Goal: Task Accomplishment & Management: Use online tool/utility

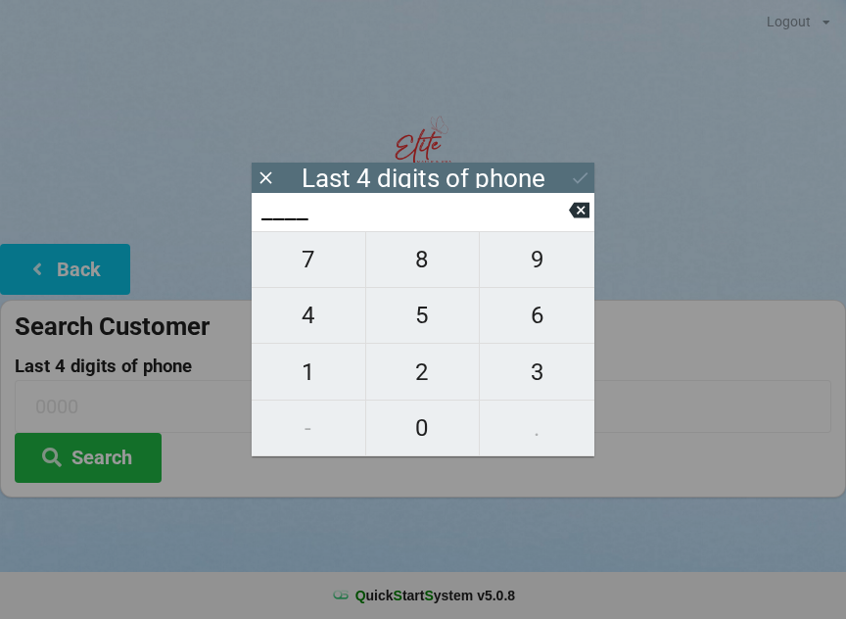
click at [526, 375] on span "3" at bounding box center [537, 371] width 115 height 41
type input "3___"
click at [430, 439] on span "0" at bounding box center [423, 427] width 114 height 41
type input "30__"
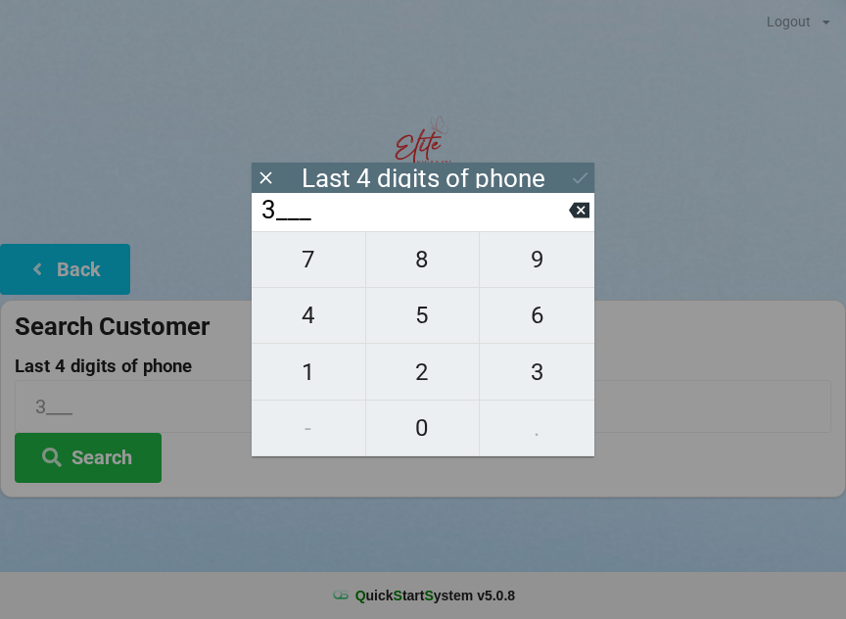
type input "30__"
click at [423, 280] on span "8" at bounding box center [423, 259] width 114 height 41
type input "308_"
click at [417, 278] on span "8" at bounding box center [423, 259] width 114 height 41
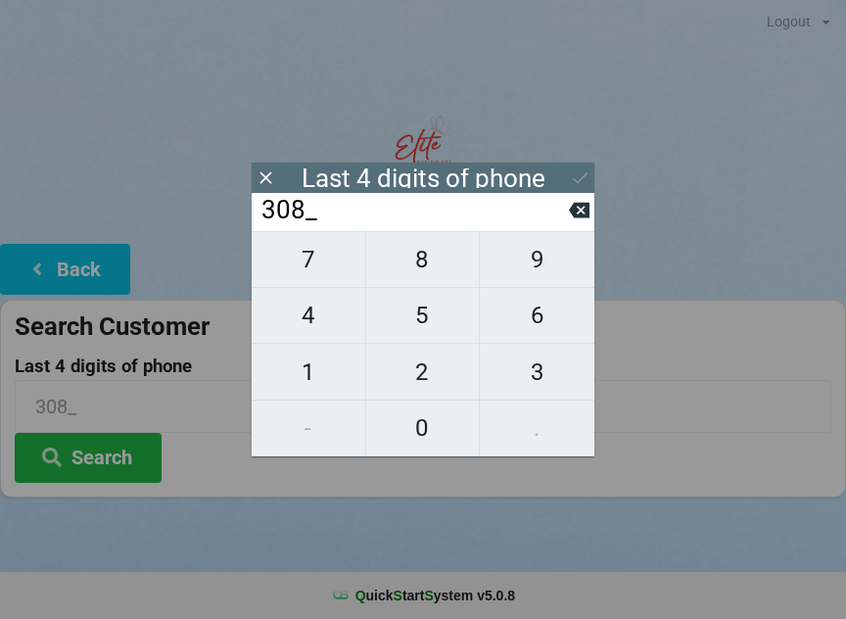
type input "3088"
click at [145, 468] on button "Search" at bounding box center [88, 458] width 147 height 50
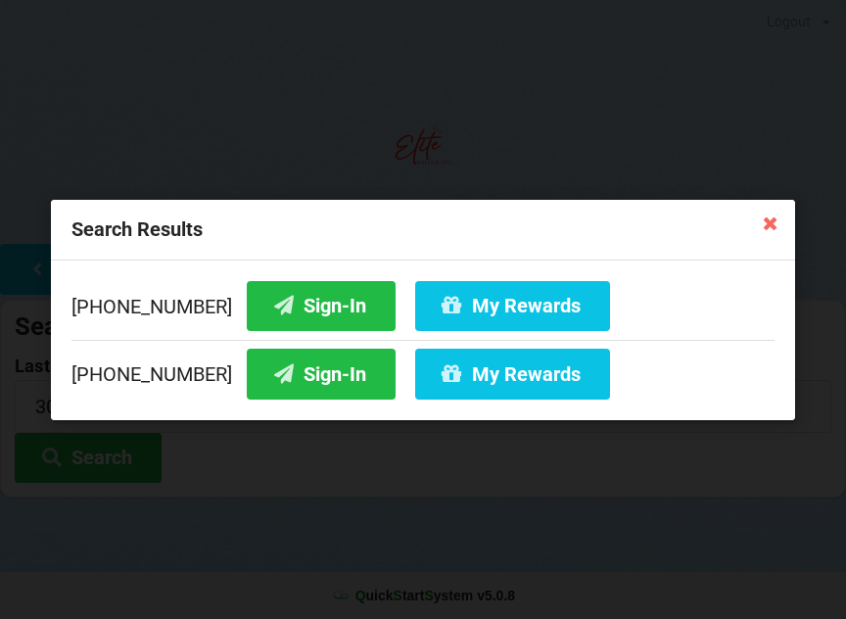
click at [272, 309] on button "Sign-In" at bounding box center [321, 305] width 149 height 50
